Goal: Task Accomplishment & Management: Manage account settings

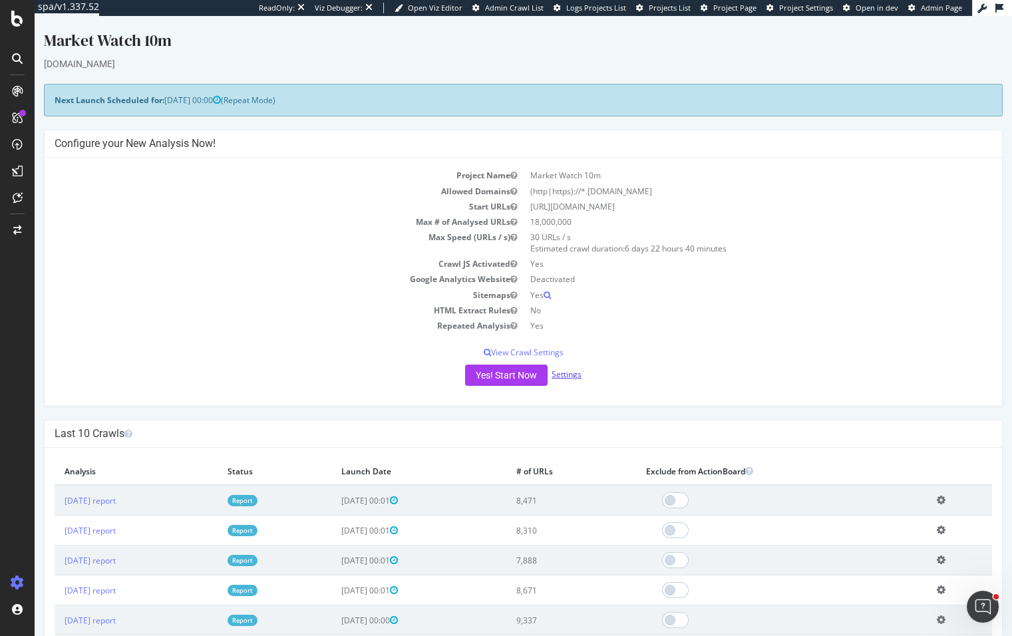
click at [568, 375] on link "Settings" at bounding box center [567, 374] width 30 height 11
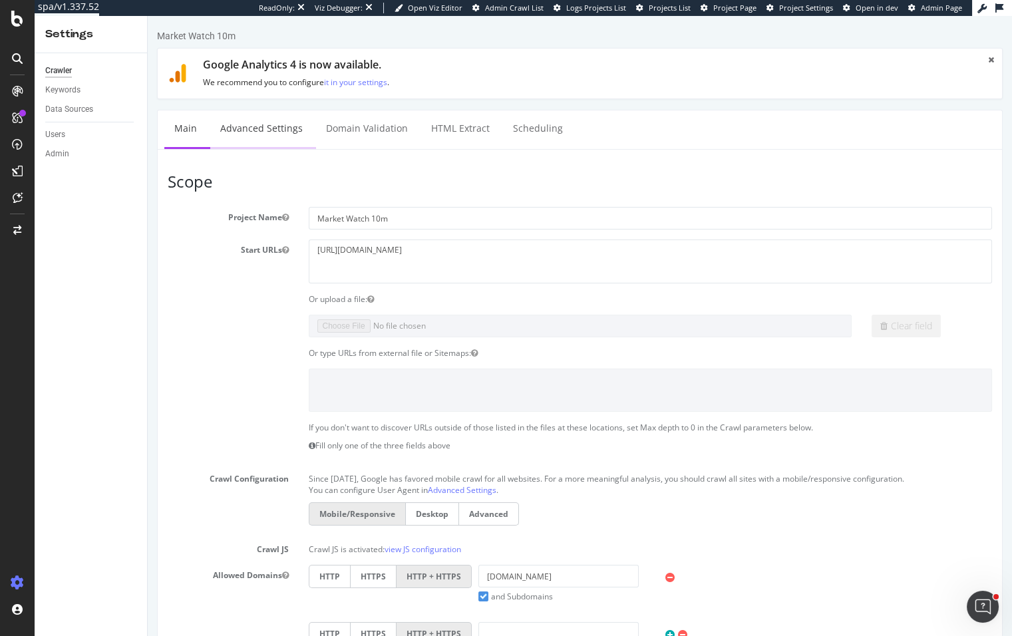
click at [284, 131] on link "Advanced Settings" at bounding box center [261, 128] width 102 height 37
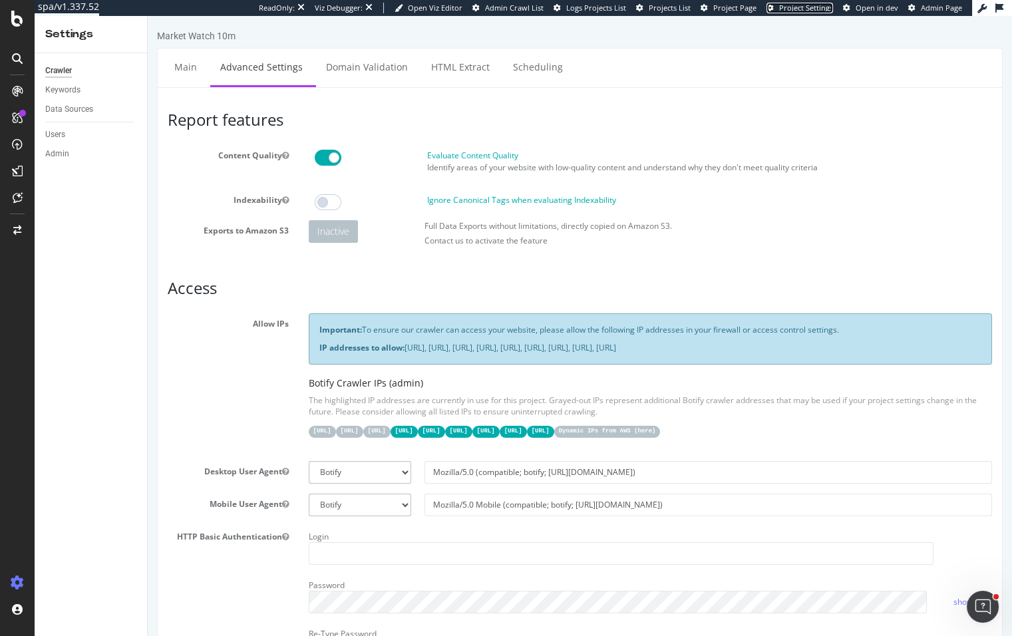
click at [817, 6] on span "Project Settings" at bounding box center [806, 8] width 54 height 10
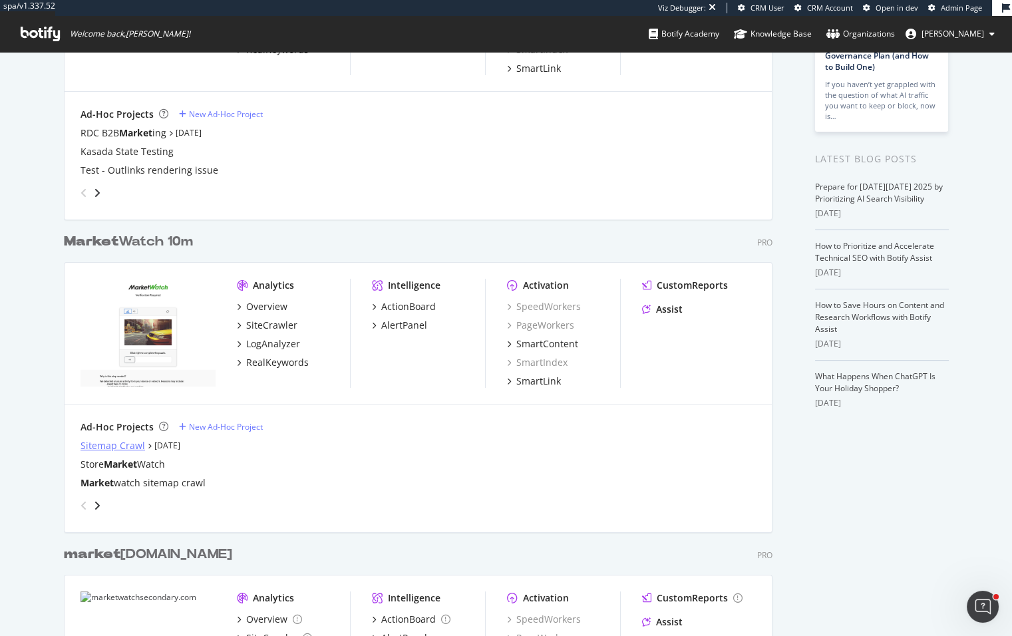
type input "market"
click at [112, 443] on div "Sitemap Crawl" at bounding box center [113, 445] width 65 height 13
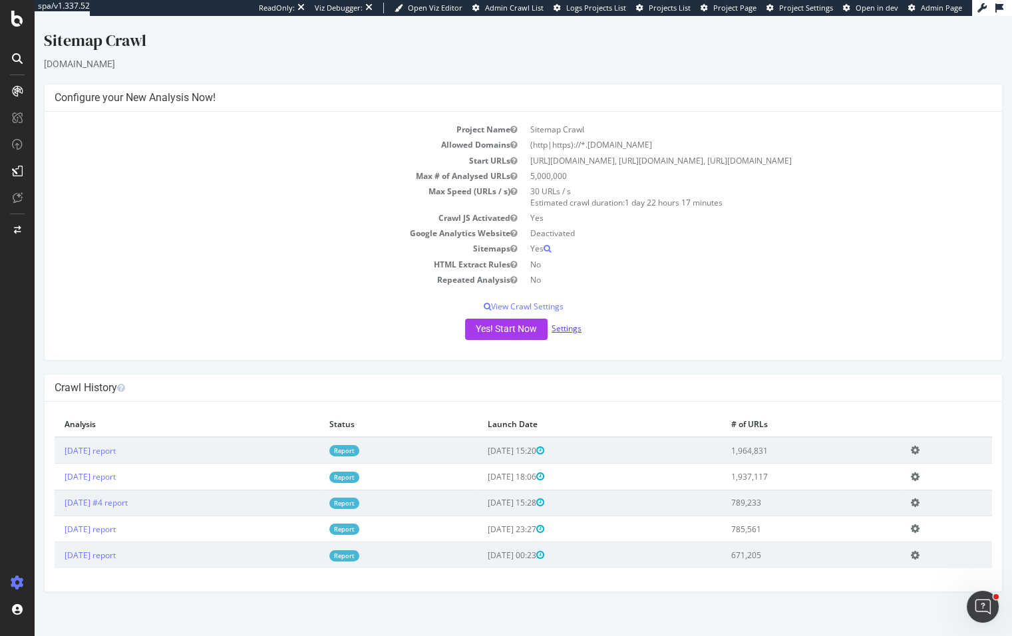
click at [573, 334] on link "Settings" at bounding box center [567, 328] width 30 height 11
click at [570, 334] on link "Settings" at bounding box center [567, 328] width 30 height 11
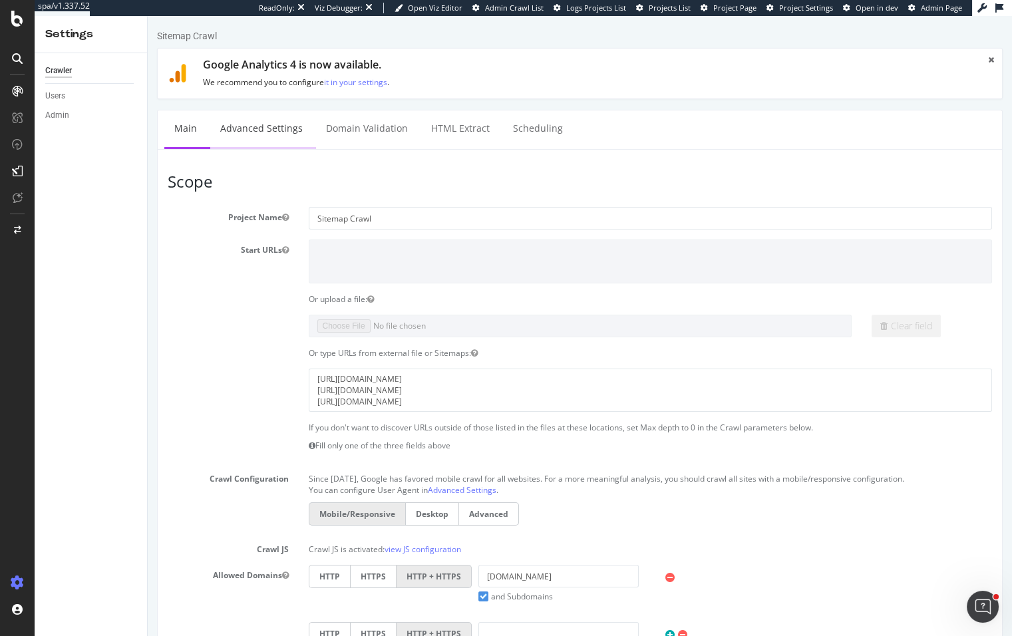
click at [271, 120] on link "Advanced Settings" at bounding box center [261, 128] width 102 height 37
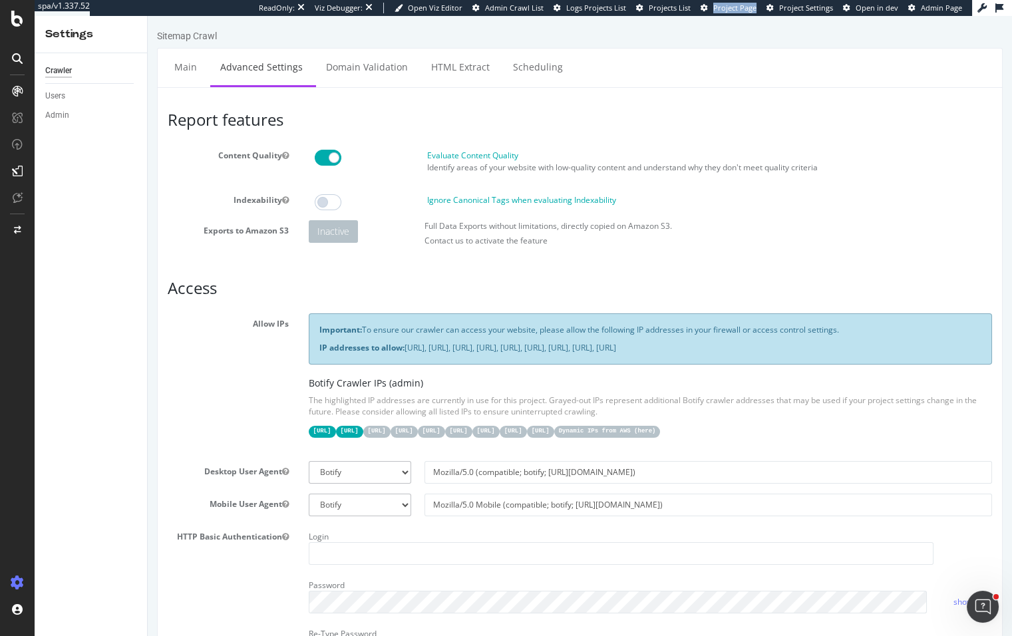
click at [795, 5] on span "Project Settings" at bounding box center [806, 8] width 54 height 10
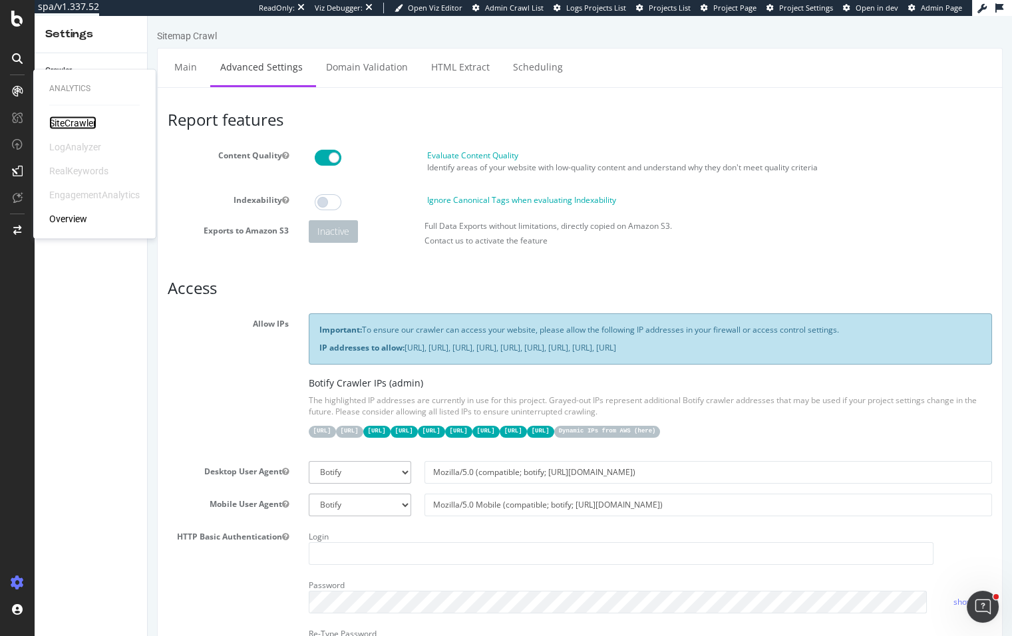
click at [59, 121] on div "SiteCrawler" at bounding box center [72, 122] width 47 height 13
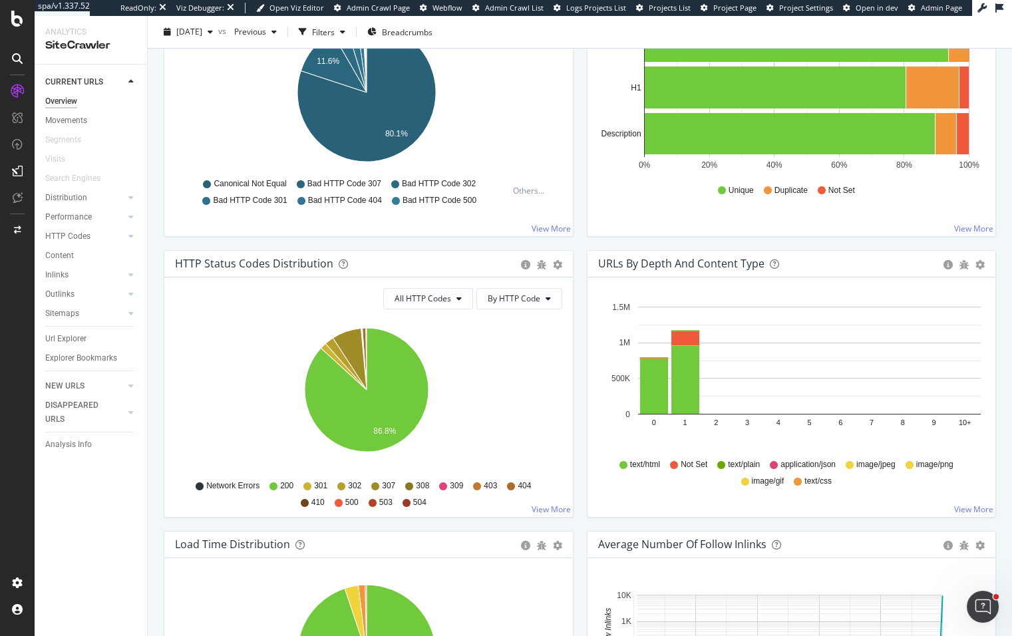
scroll to position [534, 0]
